Goal: Navigation & Orientation: Find specific page/section

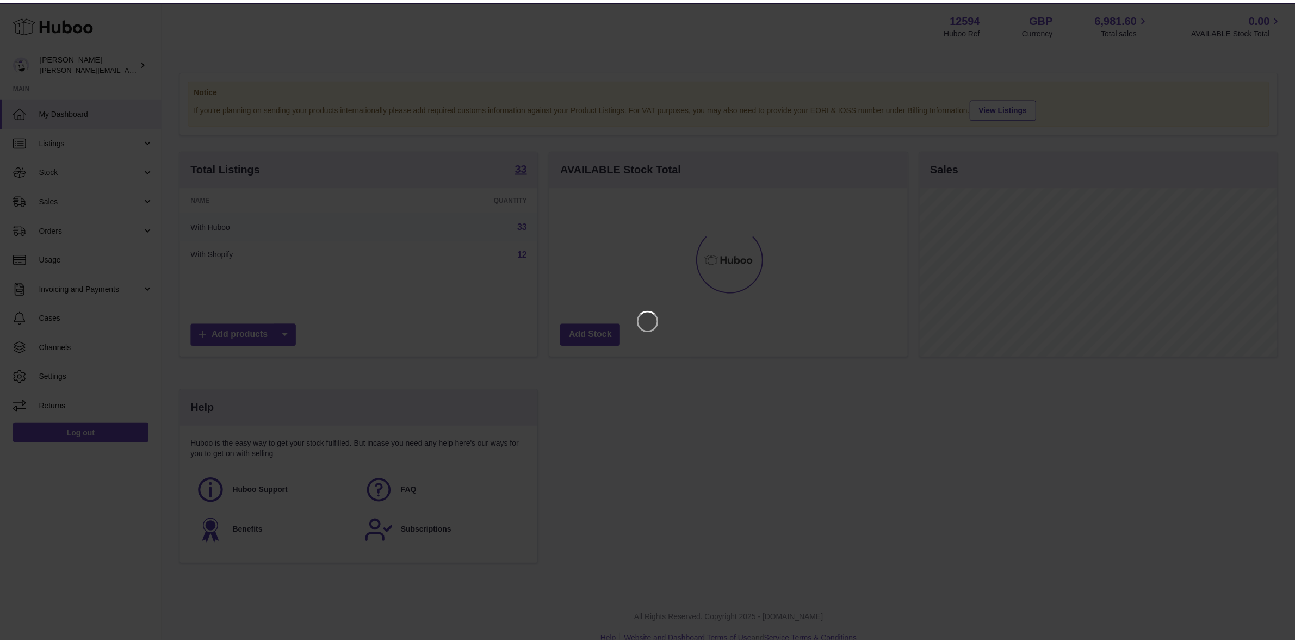
scroll to position [169, 361]
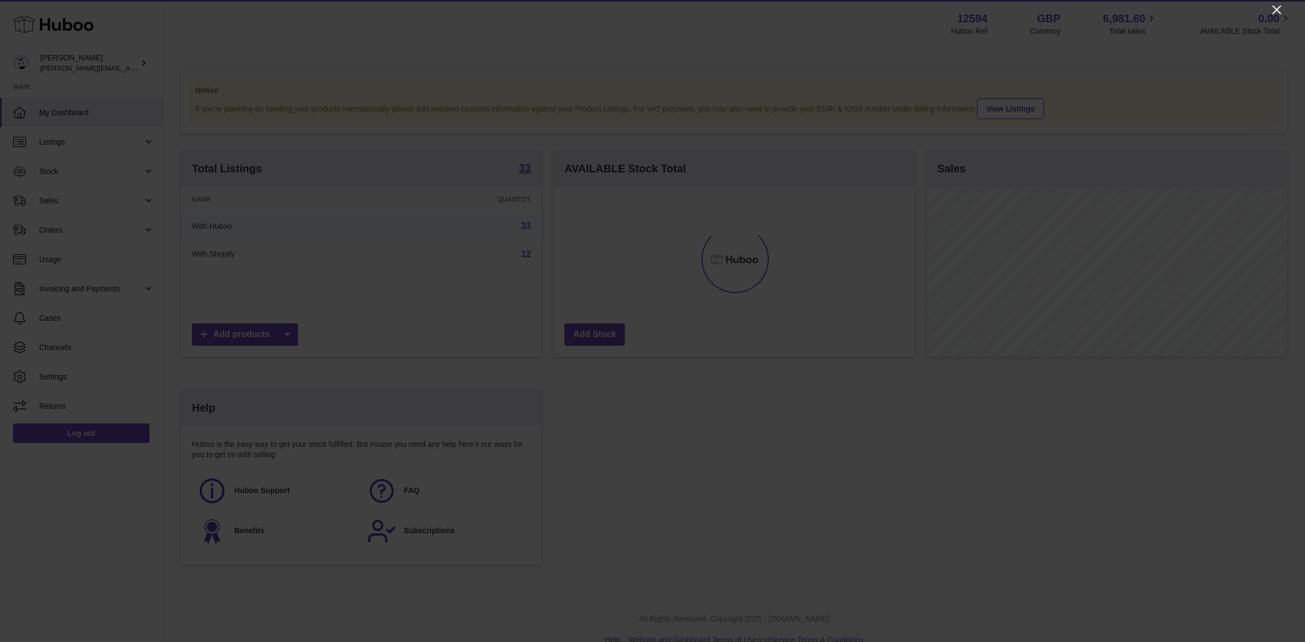
click at [1273, 10] on icon "Close" at bounding box center [1276, 9] width 13 height 13
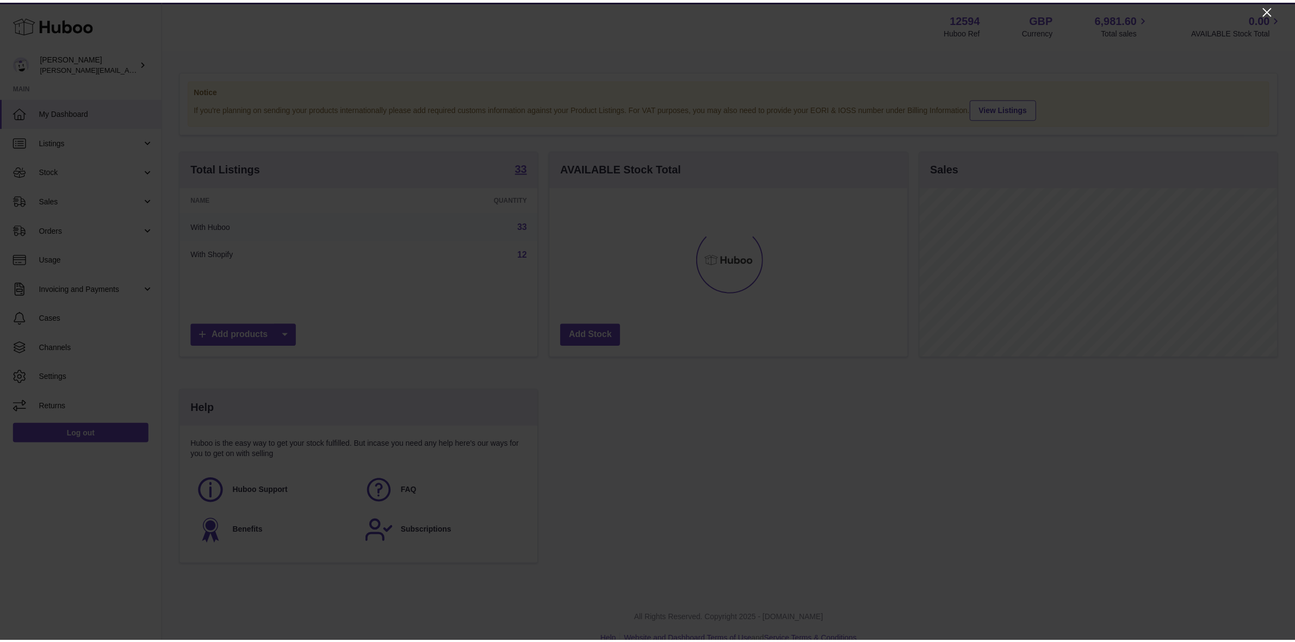
scroll to position [543587, 543399]
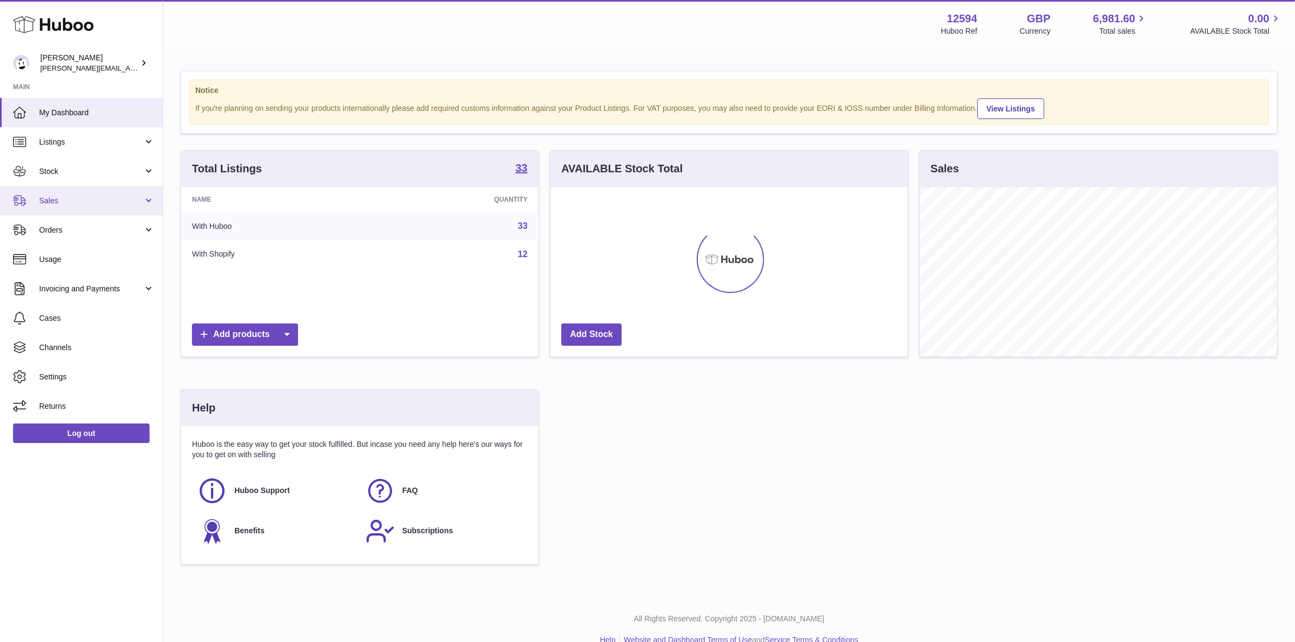
click at [58, 194] on link "Sales" at bounding box center [81, 200] width 163 height 29
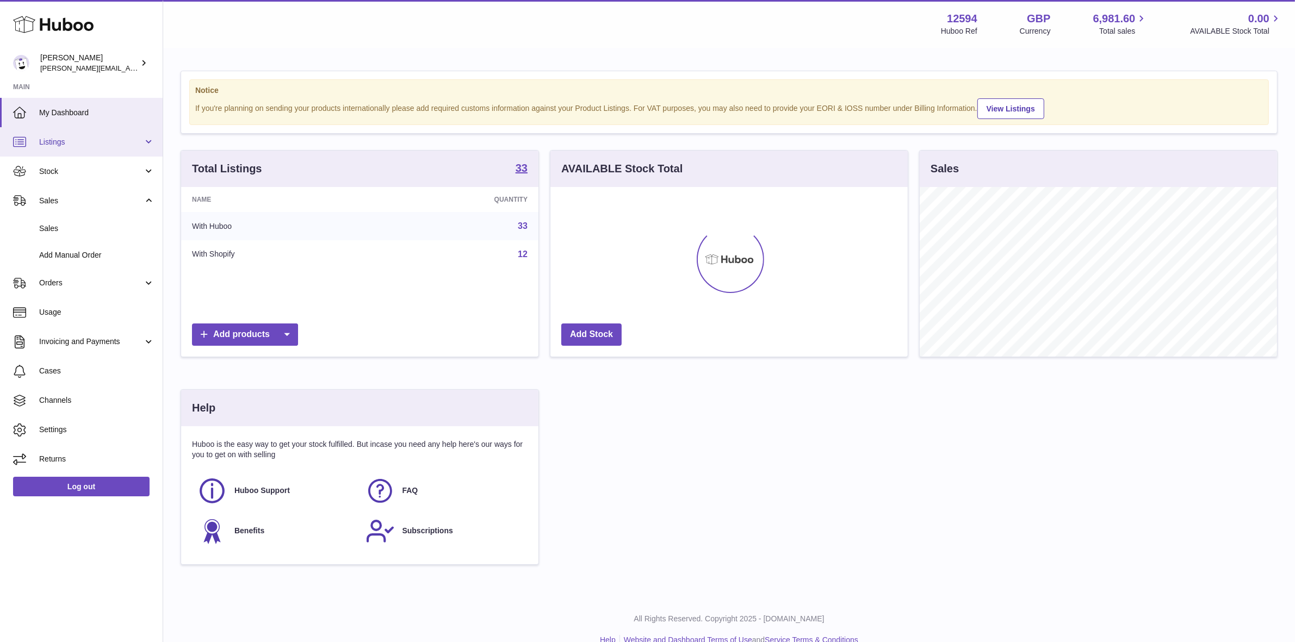
click at [54, 137] on span "Listings" at bounding box center [91, 142] width 104 height 10
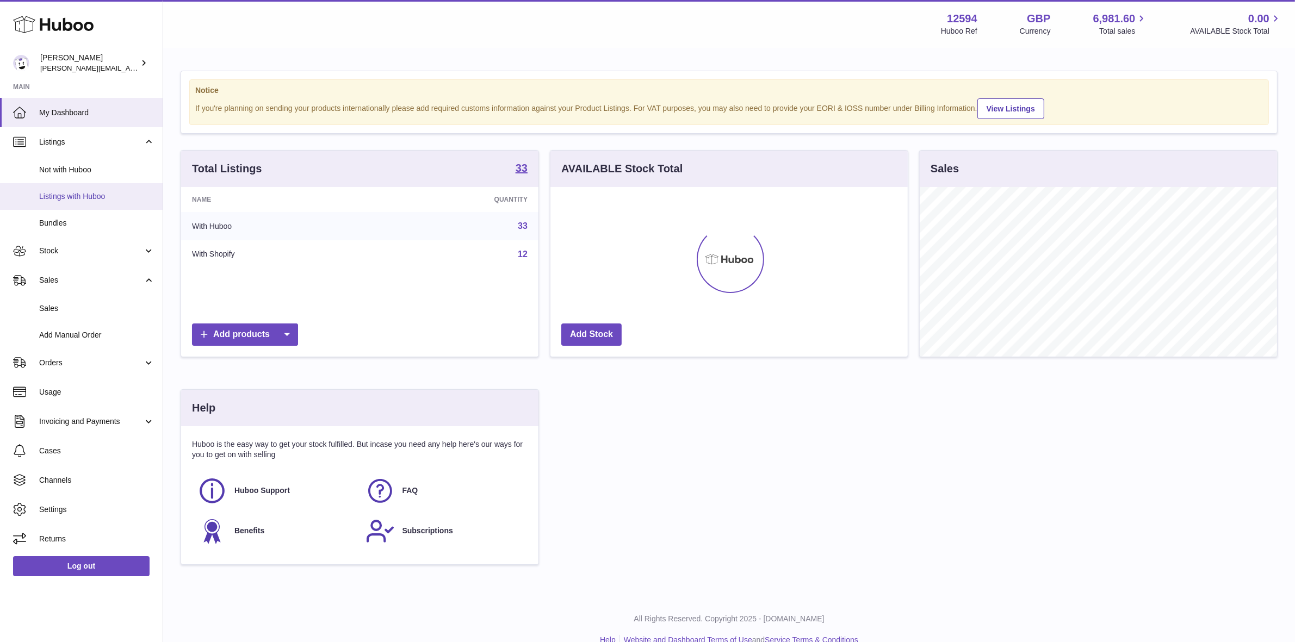
click at [56, 192] on span "Listings with Huboo" at bounding box center [96, 196] width 115 height 10
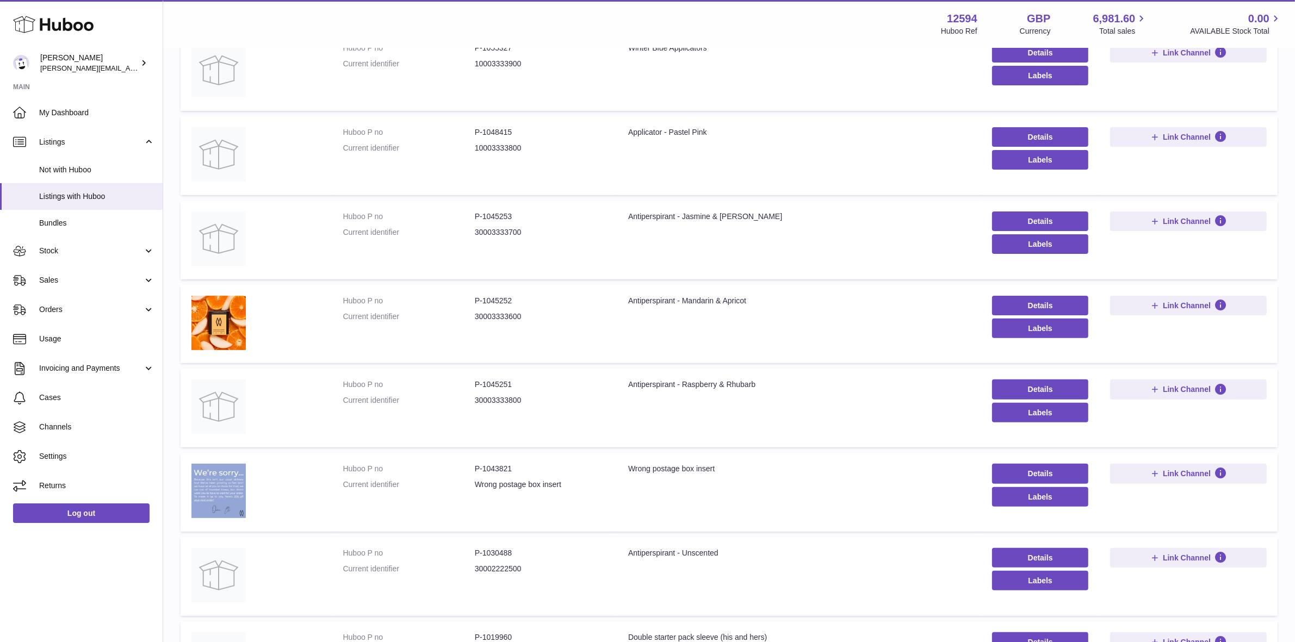
scroll to position [408, 0]
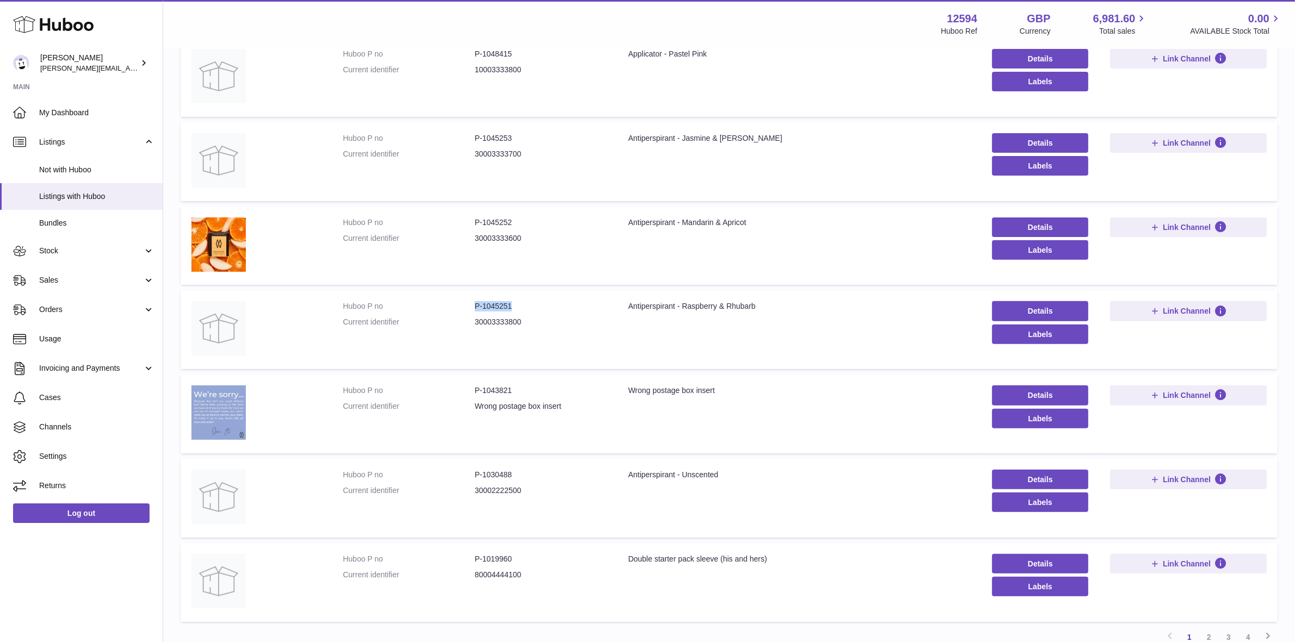
drag, startPoint x: 518, startPoint y: 310, endPoint x: 470, endPoint y: 310, distance: 47.9
click at [470, 310] on dl "Huboo P no P-1045251 Current identifier 30003333800" at bounding box center [474, 317] width 263 height 32
copy dl "P-1045251"
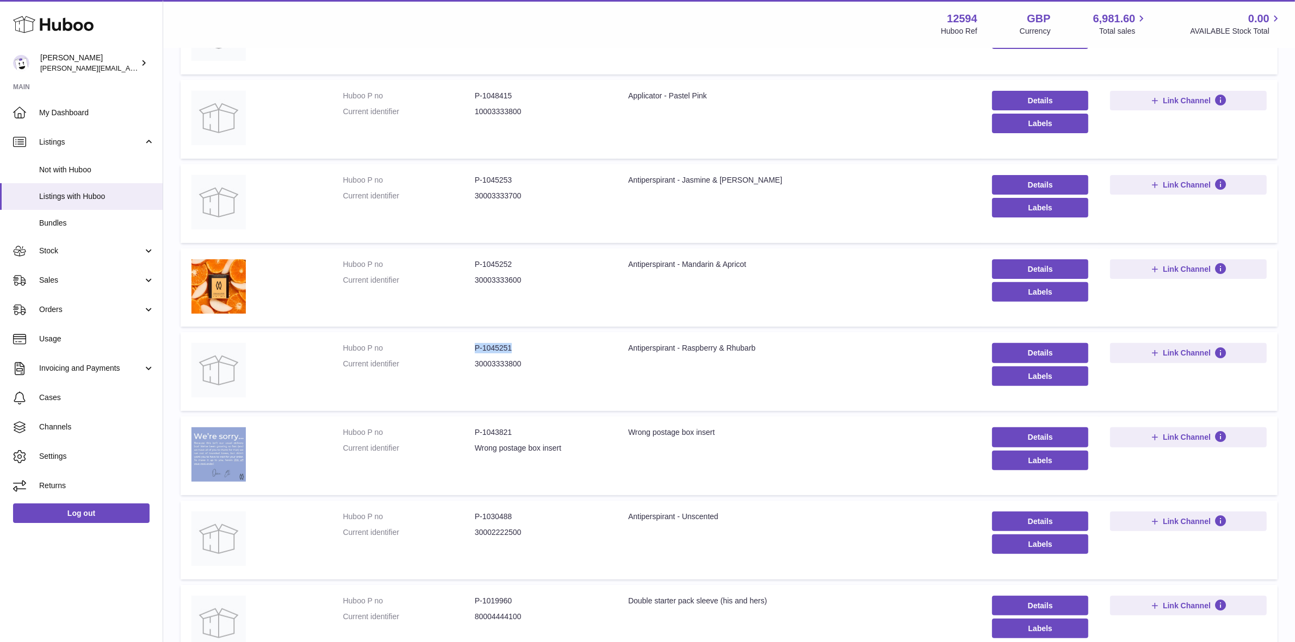
scroll to position [508, 0]
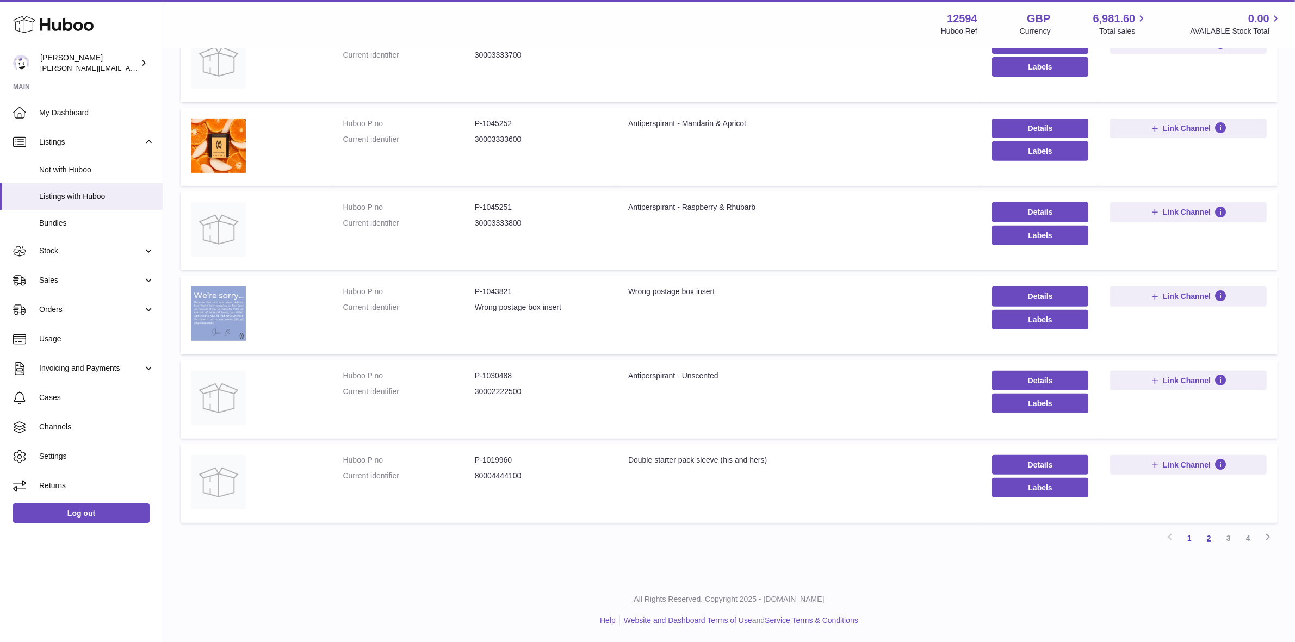
click at [1208, 537] on link "2" at bounding box center [1209, 539] width 20 height 20
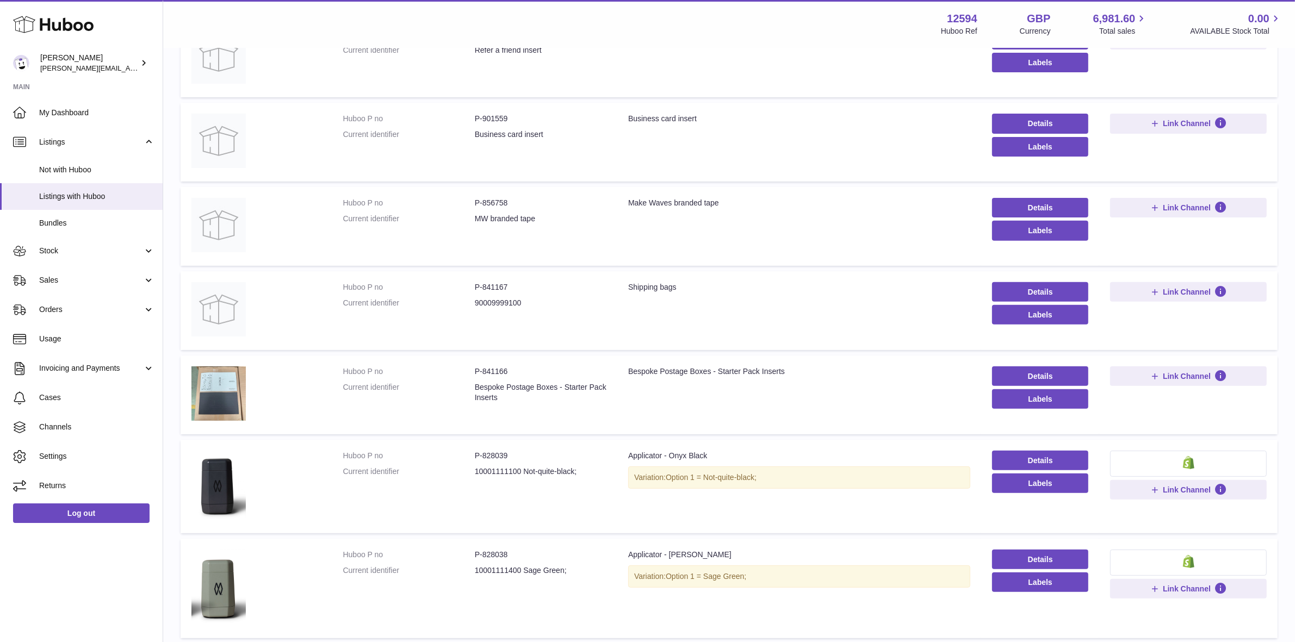
scroll to position [544, 0]
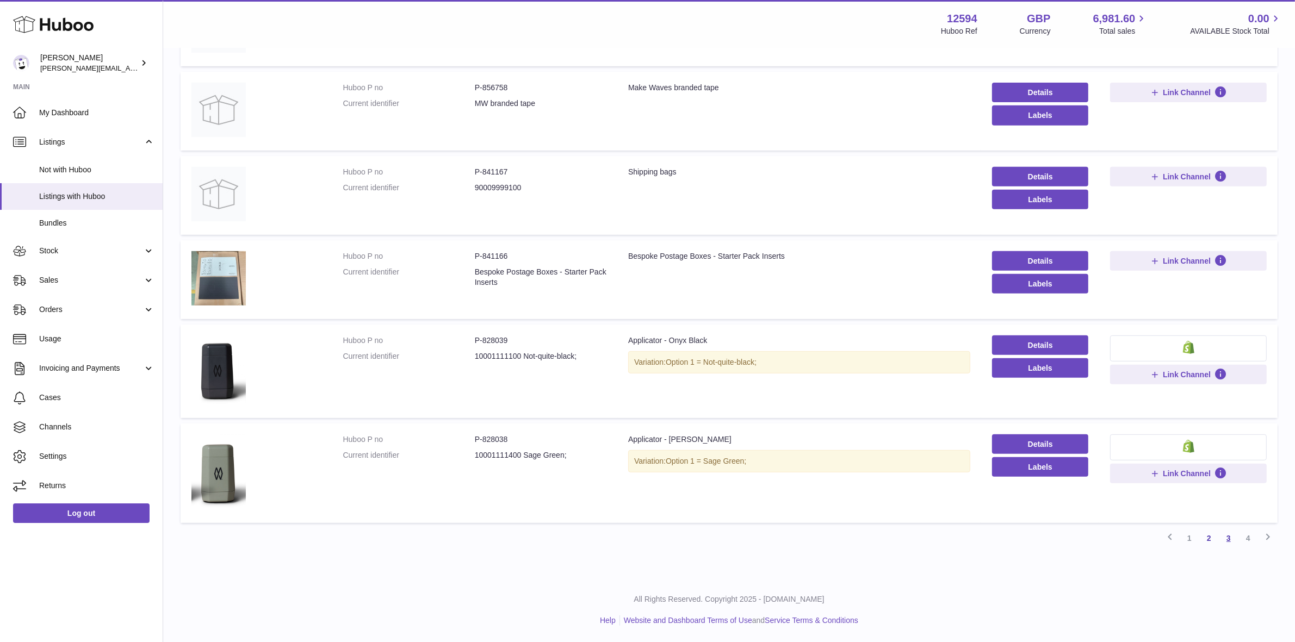
click at [1231, 539] on link "3" at bounding box center [1229, 539] width 20 height 20
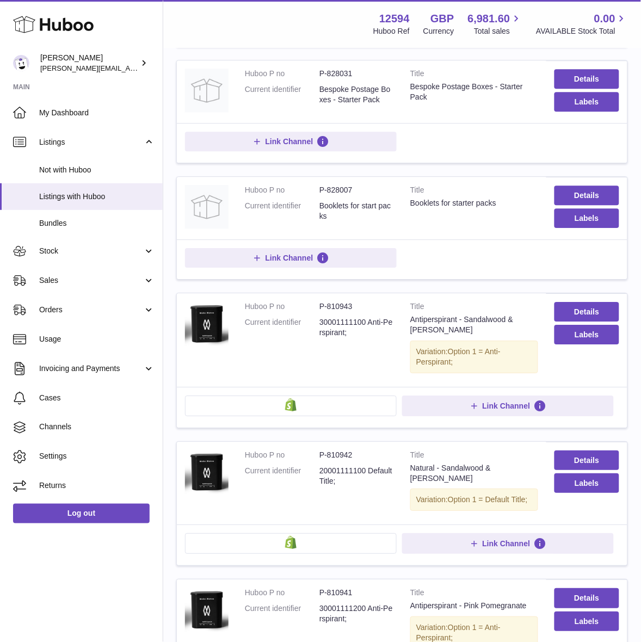
scroll to position [526, 0]
